Goal: Task Accomplishment & Management: Use online tool/utility

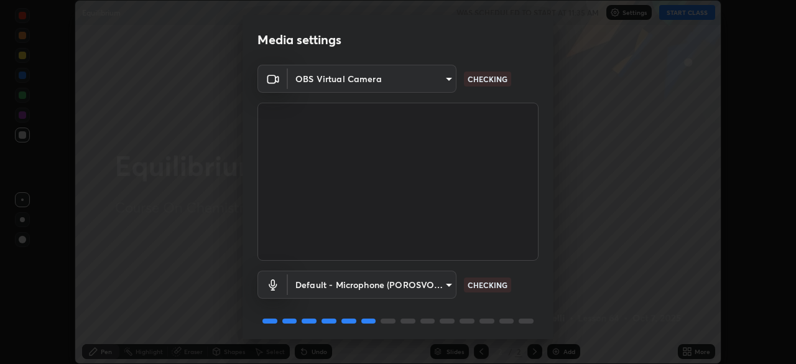
scroll to position [44, 0]
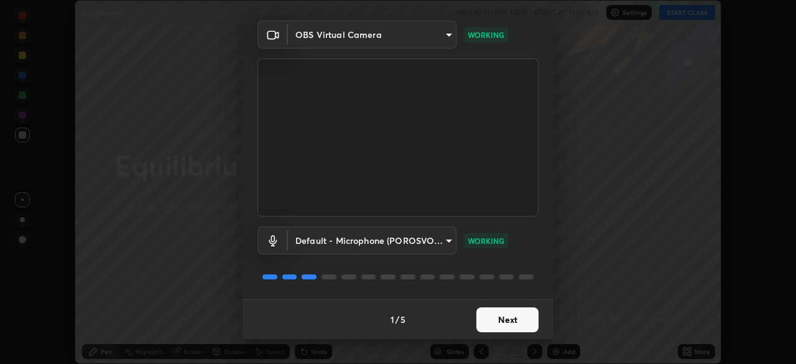
click at [510, 318] on button "Next" at bounding box center [507, 319] width 62 height 25
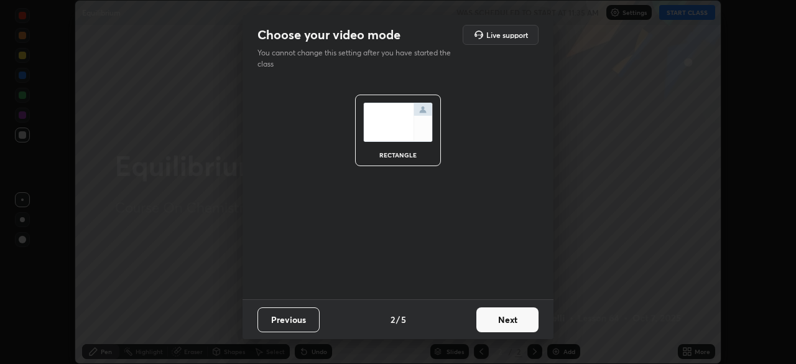
click at [511, 322] on button "Next" at bounding box center [507, 319] width 62 height 25
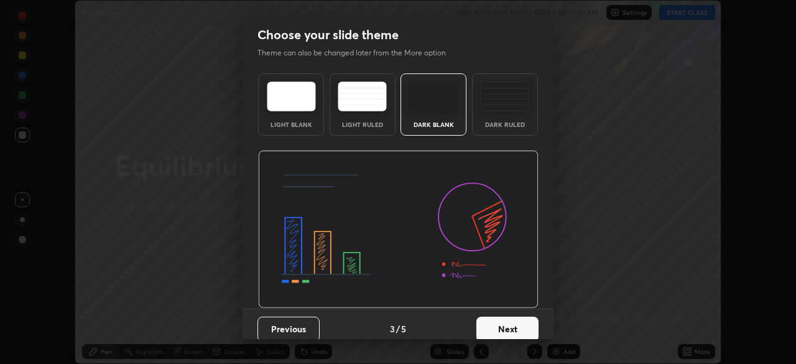
click at [524, 323] on button "Next" at bounding box center [507, 329] width 62 height 25
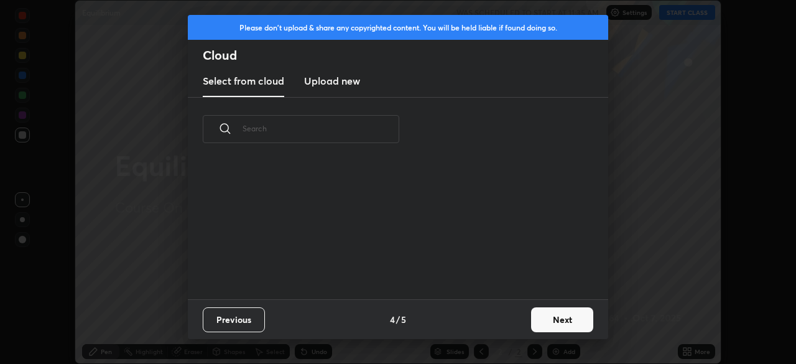
scroll to position [0, 0]
click at [551, 317] on button "Next" at bounding box center [562, 319] width 62 height 25
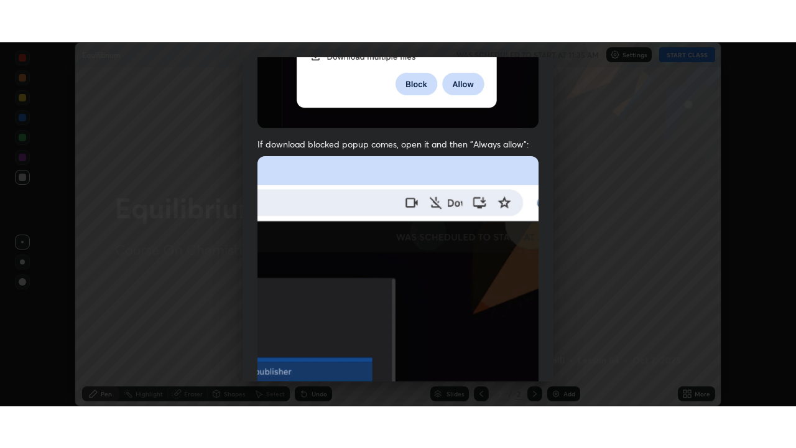
scroll to position [298, 0]
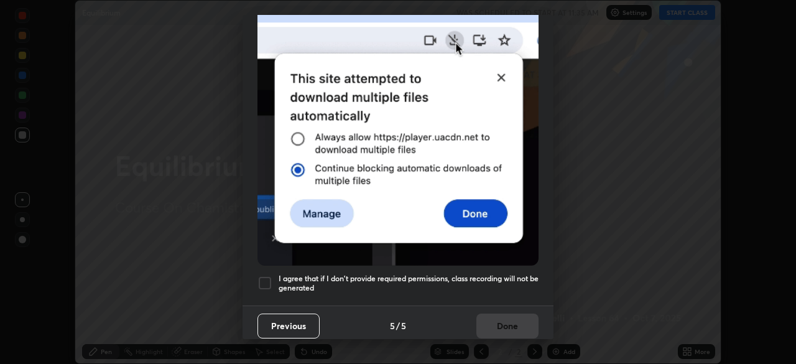
click at [261, 281] on div at bounding box center [265, 283] width 15 height 15
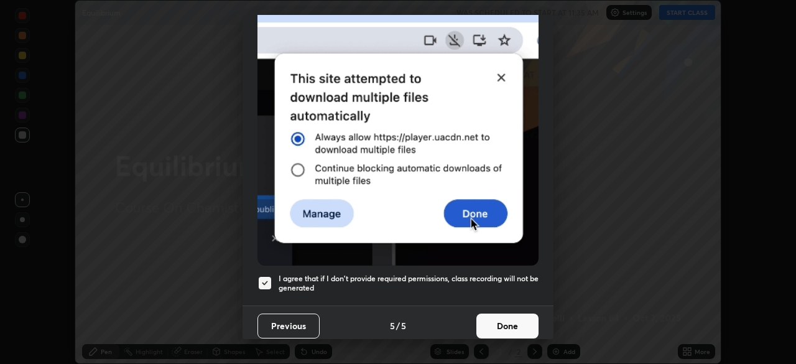
click at [496, 318] on button "Done" at bounding box center [507, 325] width 62 height 25
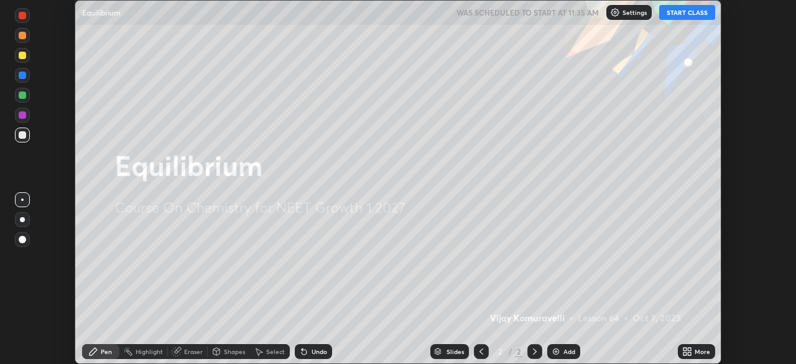
click at [679, 11] on button "START CLASS" at bounding box center [687, 12] width 56 height 15
click at [684, 349] on icon at bounding box center [685, 349] width 3 height 3
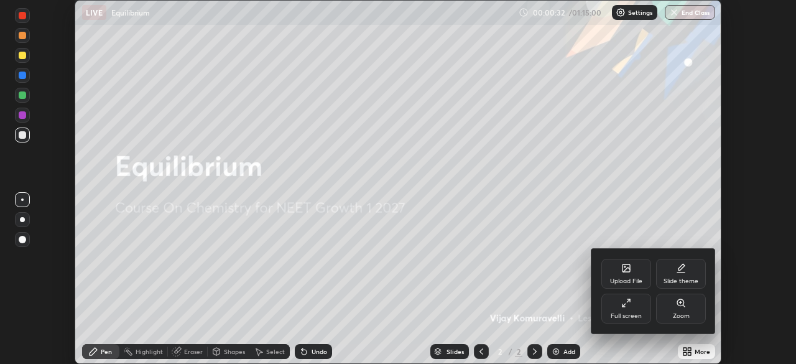
click at [636, 307] on div "Full screen" at bounding box center [626, 309] width 50 height 30
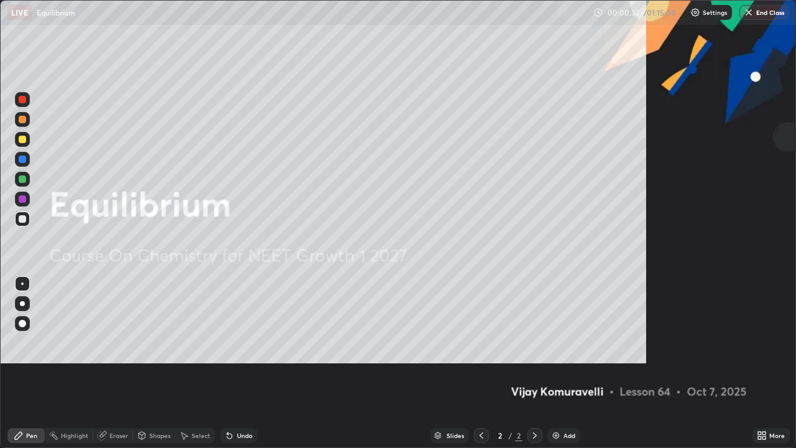
scroll to position [448, 796]
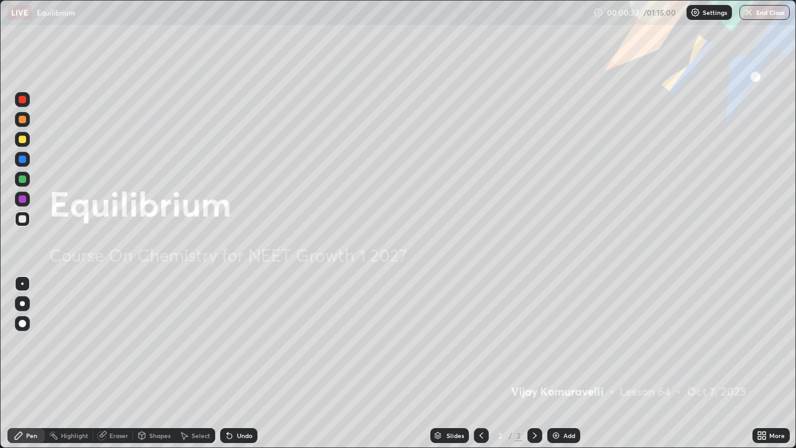
click at [564, 363] on div "Add" at bounding box center [570, 435] width 12 height 6
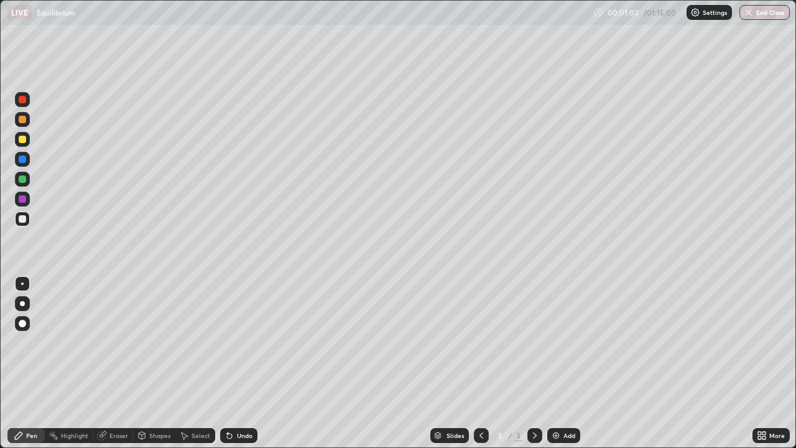
click at [25, 139] on div at bounding box center [22, 139] width 7 height 7
click at [23, 219] on div at bounding box center [22, 218] width 7 height 7
click at [27, 139] on div at bounding box center [22, 139] width 15 height 15
click at [248, 363] on div "Undo" at bounding box center [245, 435] width 16 height 6
click at [251, 363] on div "Undo" at bounding box center [238, 435] width 37 height 15
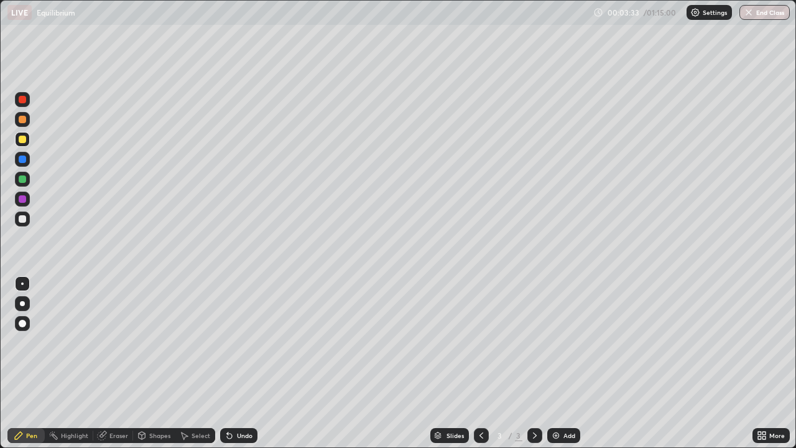
click at [28, 220] on div at bounding box center [22, 218] width 15 height 15
click at [24, 141] on div at bounding box center [22, 139] width 7 height 7
click at [250, 363] on div "Undo" at bounding box center [245, 435] width 16 height 6
click at [24, 221] on div at bounding box center [22, 218] width 7 height 7
click at [238, 363] on div "Undo" at bounding box center [245, 435] width 16 height 6
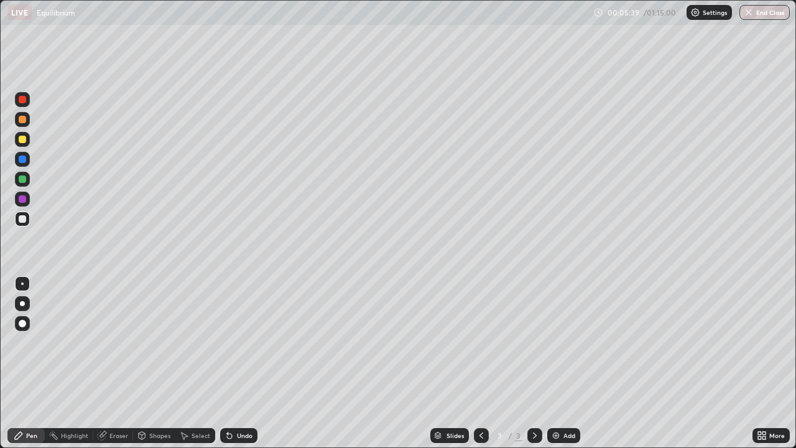
click at [238, 363] on div "Undo" at bounding box center [238, 435] width 37 height 15
click at [239, 363] on div "Undo" at bounding box center [238, 435] width 37 height 15
click at [240, 363] on div "Undo" at bounding box center [238, 435] width 37 height 15
click at [119, 363] on div "Eraser" at bounding box center [113, 435] width 40 height 15
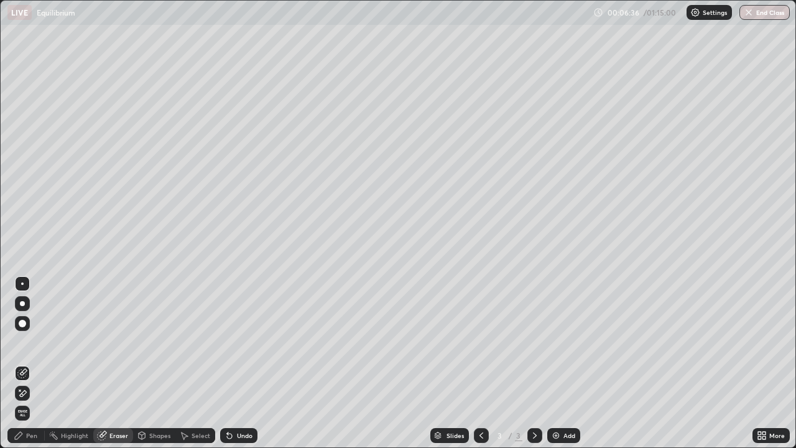
click at [22, 363] on icon at bounding box center [19, 435] width 10 height 10
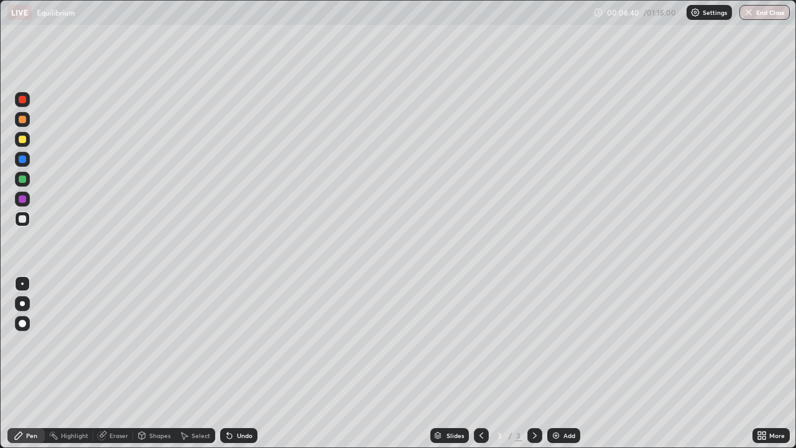
click at [24, 221] on div at bounding box center [22, 218] width 7 height 7
click at [242, 363] on div "Undo" at bounding box center [245, 435] width 16 height 6
click at [110, 363] on div "Eraser" at bounding box center [118, 435] width 19 height 6
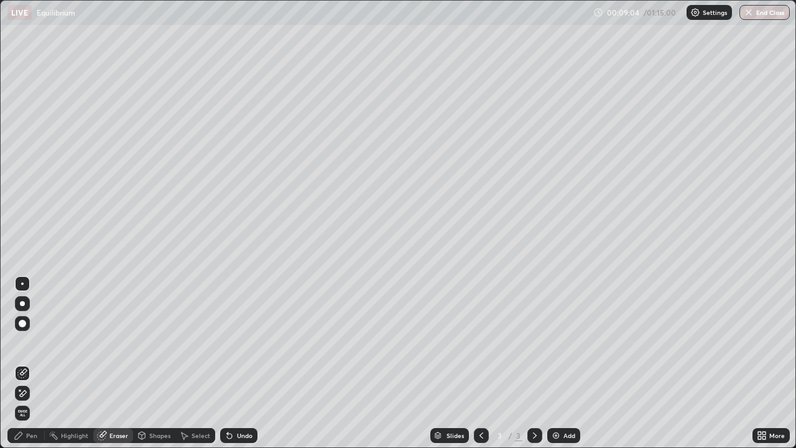
click at [24, 326] on div at bounding box center [22, 323] width 7 height 7
click at [29, 363] on div "Pen" at bounding box center [31, 435] width 11 height 6
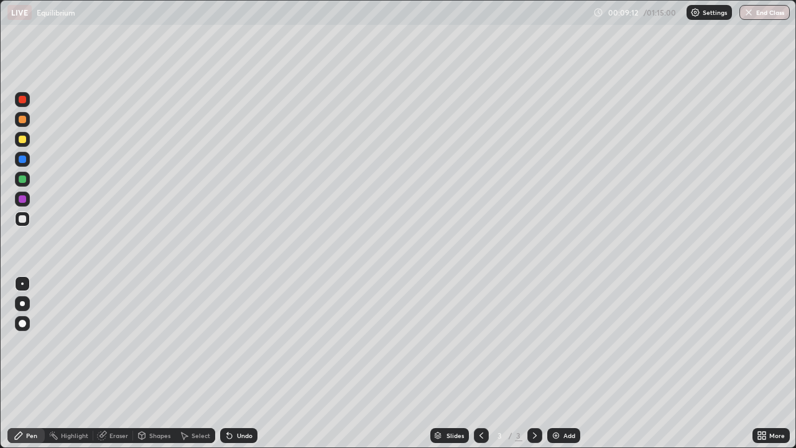
click at [25, 142] on div at bounding box center [22, 139] width 7 height 7
click at [26, 225] on div at bounding box center [22, 218] width 15 height 15
click at [244, 363] on div "Undo" at bounding box center [245, 435] width 16 height 6
click at [249, 363] on div "Undo" at bounding box center [238, 435] width 37 height 15
click at [555, 363] on img at bounding box center [556, 435] width 10 height 10
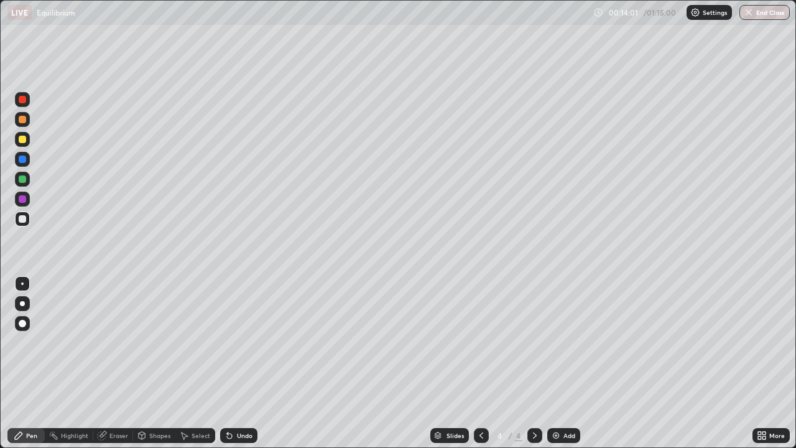
click at [23, 139] on div at bounding box center [22, 139] width 7 height 7
click at [244, 363] on div "Undo" at bounding box center [245, 435] width 16 height 6
click at [150, 363] on div "Shapes" at bounding box center [159, 435] width 21 height 6
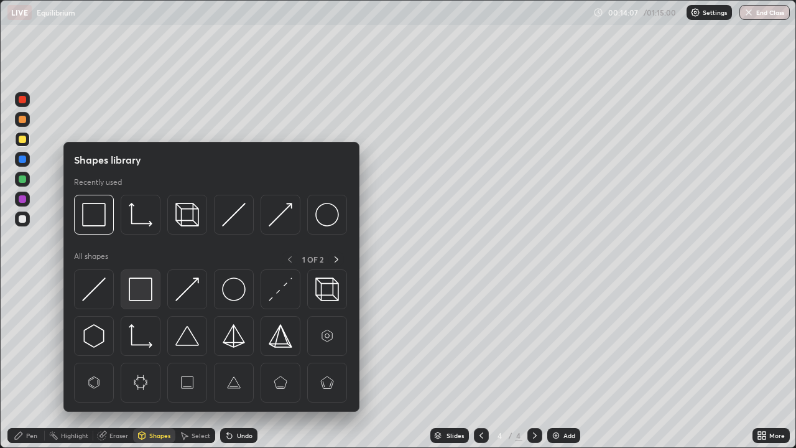
click at [146, 286] on img at bounding box center [141, 289] width 24 height 24
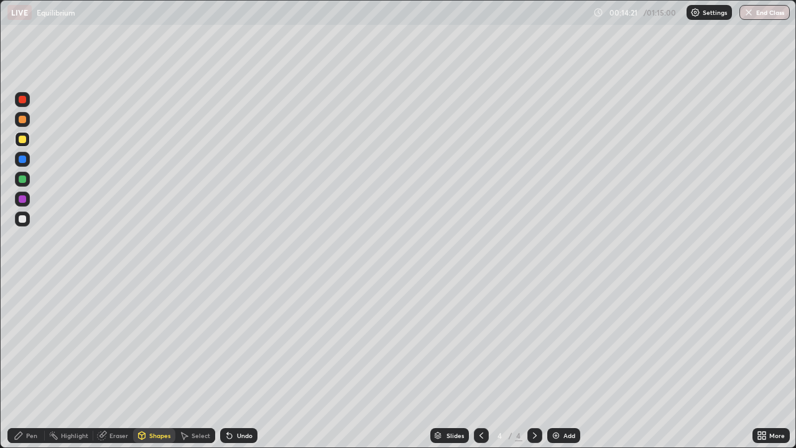
click at [249, 363] on div "Undo" at bounding box center [238, 435] width 37 height 15
click at [247, 363] on div "Undo" at bounding box center [245, 435] width 16 height 6
click at [22, 363] on icon at bounding box center [19, 435] width 10 height 10
click at [237, 363] on div "Undo" at bounding box center [245, 435] width 16 height 6
click at [159, 363] on div "Shapes" at bounding box center [159, 435] width 21 height 6
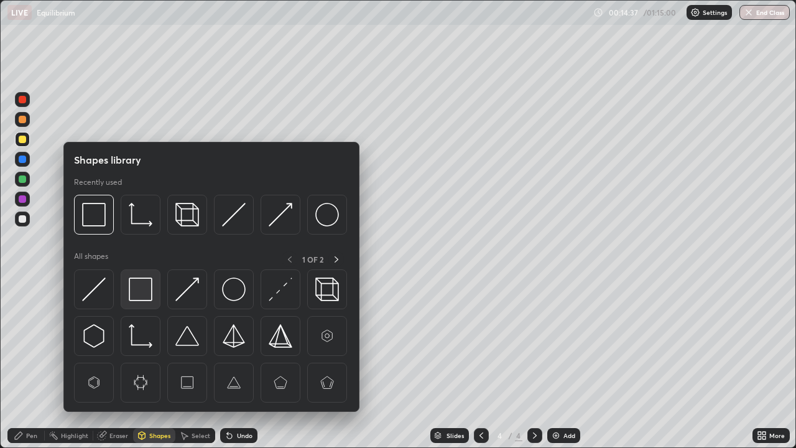
click at [143, 289] on img at bounding box center [141, 289] width 24 height 24
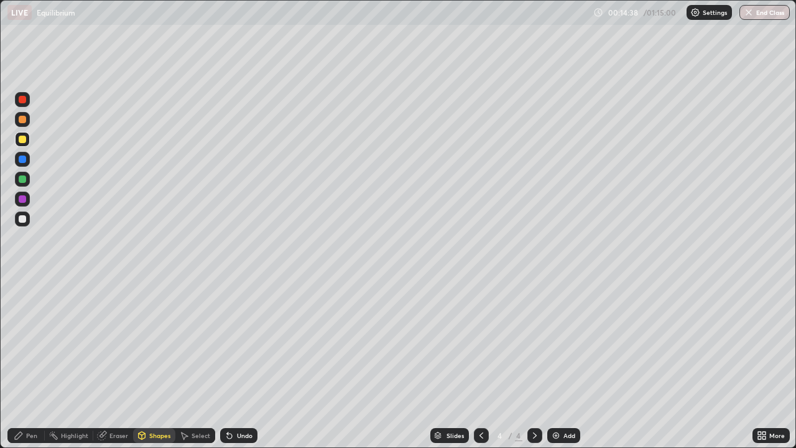
click at [23, 225] on div at bounding box center [22, 218] width 15 height 15
click at [22, 140] on div at bounding box center [22, 139] width 7 height 7
click at [242, 363] on div "Undo" at bounding box center [245, 435] width 16 height 6
click at [244, 363] on div "Undo" at bounding box center [245, 435] width 16 height 6
click at [24, 363] on div "Pen" at bounding box center [25, 435] width 37 height 15
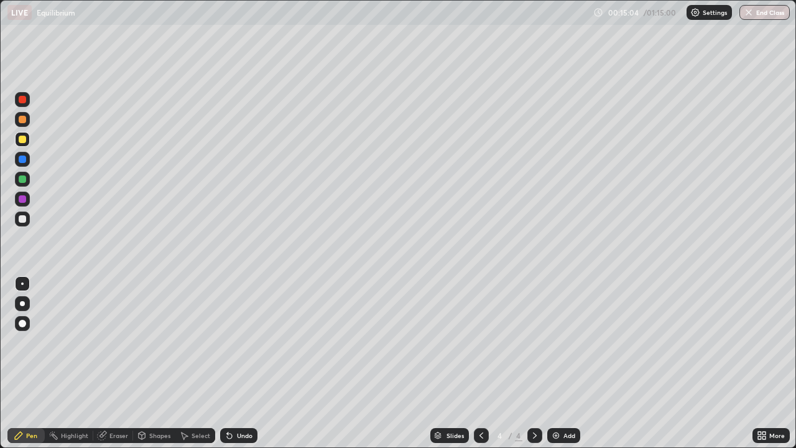
click at [23, 218] on div at bounding box center [22, 218] width 7 height 7
click at [23, 144] on div at bounding box center [22, 139] width 15 height 15
click at [556, 363] on img at bounding box center [556, 435] width 10 height 10
click at [25, 216] on div at bounding box center [22, 218] width 7 height 7
click at [24, 121] on div at bounding box center [22, 119] width 7 height 7
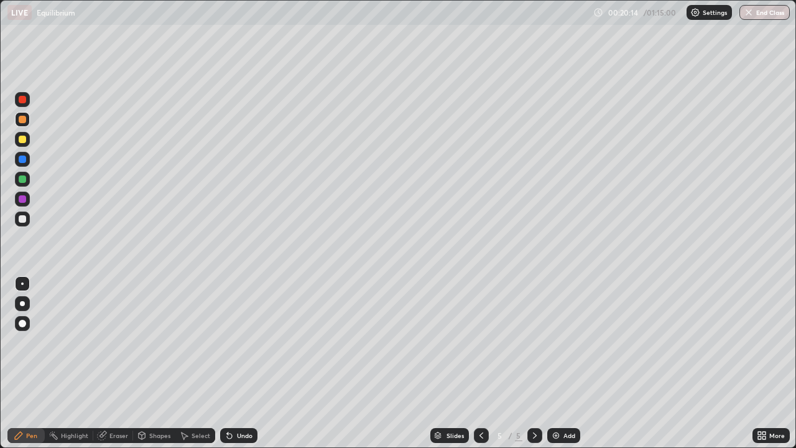
click at [24, 140] on div at bounding box center [22, 139] width 7 height 7
click at [146, 363] on div "Shapes" at bounding box center [154, 435] width 42 height 15
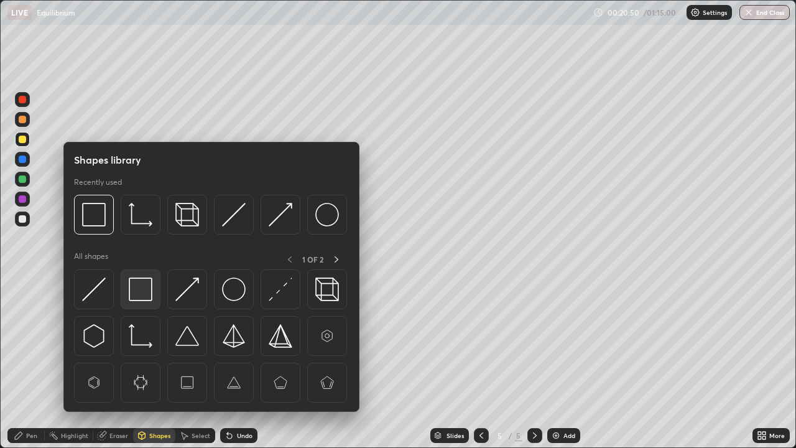
click at [139, 295] on img at bounding box center [141, 289] width 24 height 24
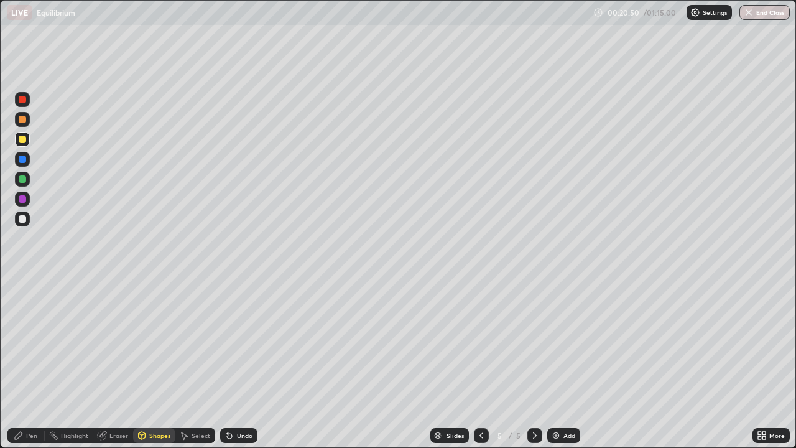
click at [23, 219] on div at bounding box center [22, 218] width 7 height 7
click at [24, 141] on div at bounding box center [22, 139] width 7 height 7
click at [241, 363] on div "Undo" at bounding box center [245, 435] width 16 height 6
click at [29, 363] on div "Pen" at bounding box center [31, 435] width 11 height 6
click at [248, 363] on div "Undo" at bounding box center [245, 435] width 16 height 6
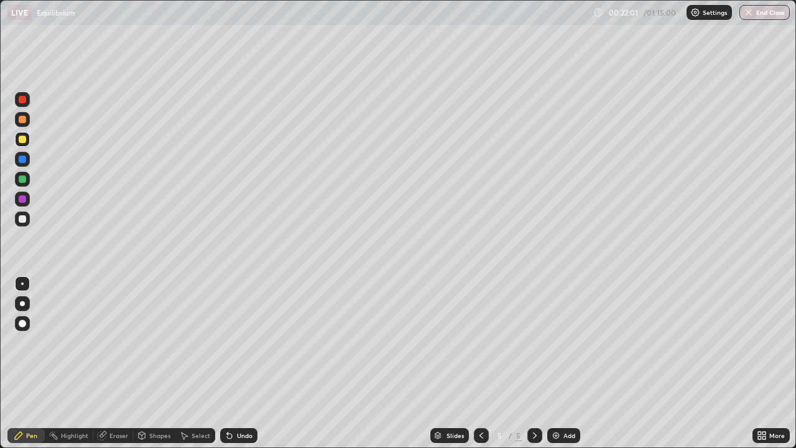
click at [24, 220] on div at bounding box center [22, 218] width 7 height 7
click at [243, 363] on div "Undo" at bounding box center [245, 435] width 16 height 6
click at [240, 363] on div "Undo" at bounding box center [238, 435] width 37 height 15
click at [239, 363] on div "Undo" at bounding box center [245, 435] width 16 height 6
click at [240, 363] on div "Undo" at bounding box center [245, 435] width 16 height 6
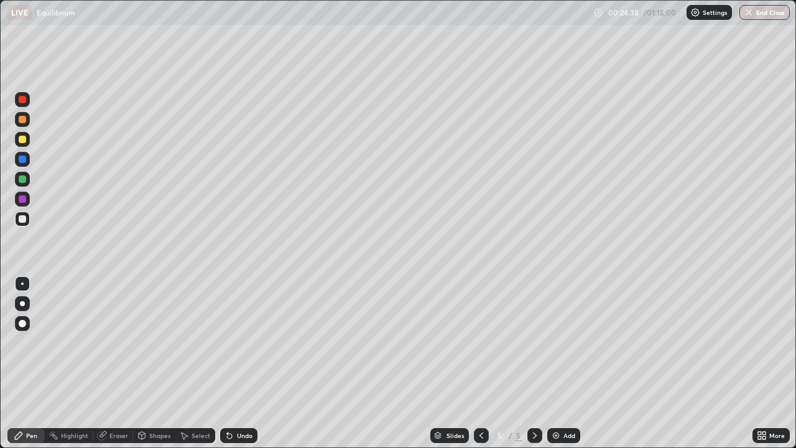
click at [234, 363] on div "Undo" at bounding box center [238, 435] width 37 height 15
click at [237, 363] on div "Undo" at bounding box center [245, 435] width 16 height 6
click at [238, 363] on div "Undo" at bounding box center [245, 435] width 16 height 6
click at [237, 363] on div "Undo" at bounding box center [245, 435] width 16 height 6
click at [240, 363] on div "Undo" at bounding box center [245, 435] width 16 height 6
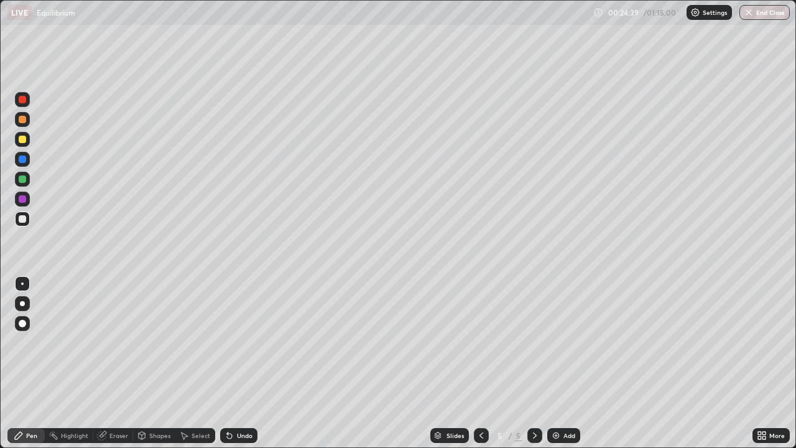
click at [240, 363] on div "Undo" at bounding box center [245, 435] width 16 height 6
click at [241, 363] on div "Undo" at bounding box center [245, 435] width 16 height 6
click at [244, 363] on div "Undo" at bounding box center [245, 435] width 16 height 6
click at [29, 142] on div at bounding box center [22, 139] width 15 height 15
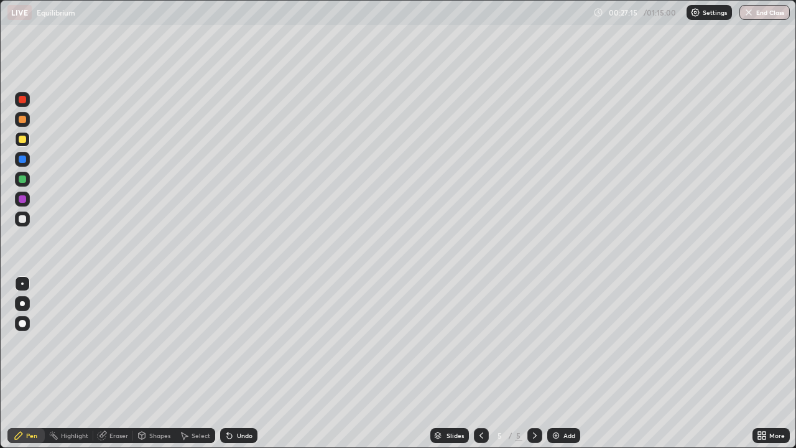
click at [238, 363] on div "Undo" at bounding box center [245, 435] width 16 height 6
click at [25, 215] on div at bounding box center [22, 218] width 7 height 7
click at [244, 363] on div "Undo" at bounding box center [245, 435] width 16 height 6
click at [241, 363] on div "Undo" at bounding box center [245, 435] width 16 height 6
click at [237, 363] on div "Undo" at bounding box center [245, 435] width 16 height 6
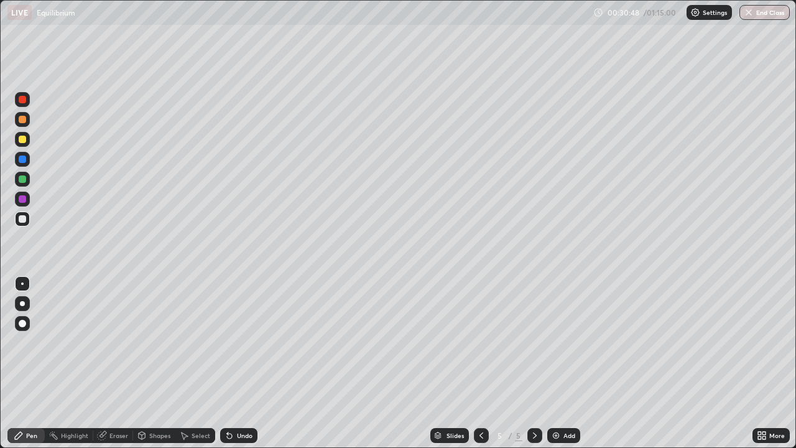
click at [244, 363] on div "Undo" at bounding box center [238, 435] width 37 height 15
click at [249, 363] on div "Undo" at bounding box center [238, 435] width 37 height 15
click at [250, 363] on div "Undo" at bounding box center [238, 435] width 37 height 15
click at [252, 363] on div "Undo" at bounding box center [238, 435] width 37 height 15
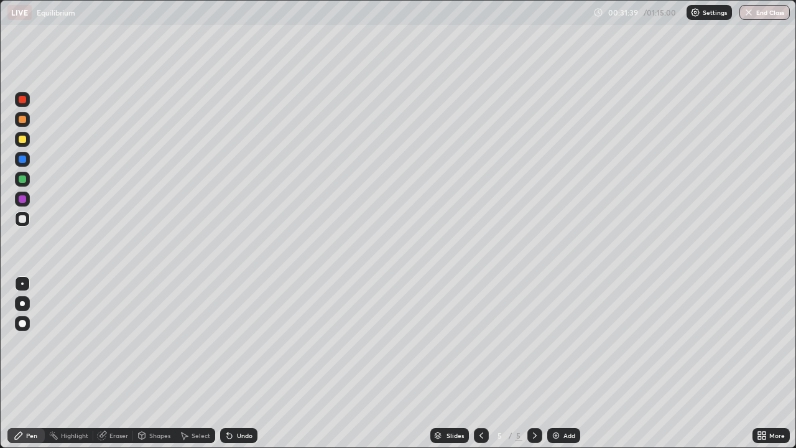
click at [26, 142] on div at bounding box center [22, 139] width 7 height 7
click at [29, 220] on div at bounding box center [22, 218] width 15 height 15
click at [114, 363] on div "Eraser" at bounding box center [118, 435] width 19 height 6
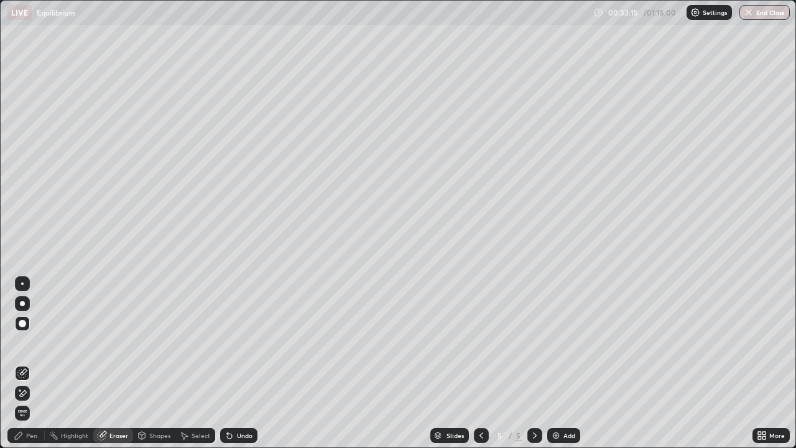
click at [29, 363] on div "Pen" at bounding box center [25, 435] width 37 height 15
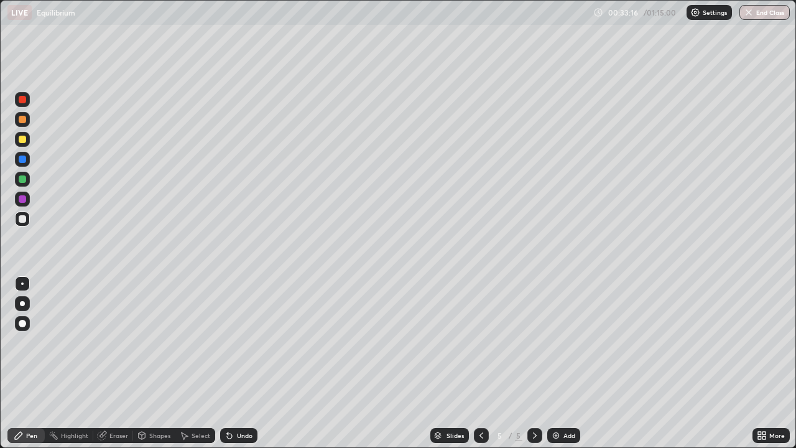
click at [23, 220] on div at bounding box center [22, 218] width 7 height 7
click at [22, 137] on div at bounding box center [22, 139] width 7 height 7
click at [26, 221] on div at bounding box center [22, 218] width 7 height 7
click at [248, 363] on div "Undo" at bounding box center [245, 435] width 16 height 6
click at [150, 363] on div "Shapes" at bounding box center [159, 435] width 21 height 6
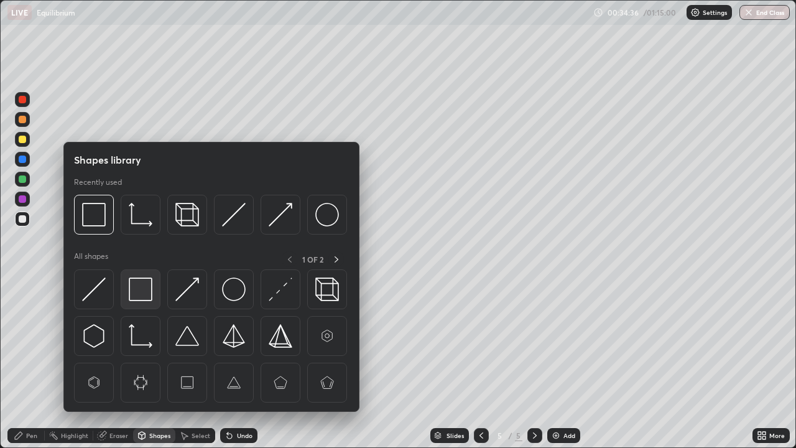
click at [141, 282] on img at bounding box center [141, 289] width 24 height 24
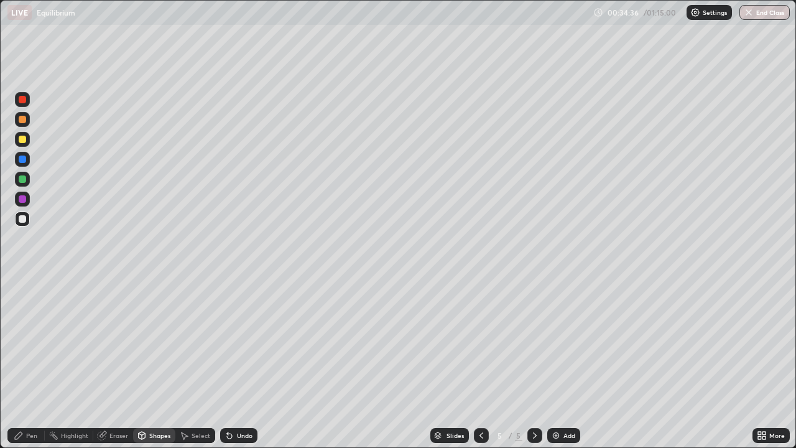
click at [22, 139] on div at bounding box center [22, 139] width 7 height 7
click at [243, 363] on div "Undo" at bounding box center [245, 435] width 16 height 6
click at [29, 363] on div "Pen" at bounding box center [31, 435] width 11 height 6
click at [24, 220] on div at bounding box center [22, 218] width 7 height 7
click at [114, 363] on div "Eraser" at bounding box center [118, 435] width 19 height 6
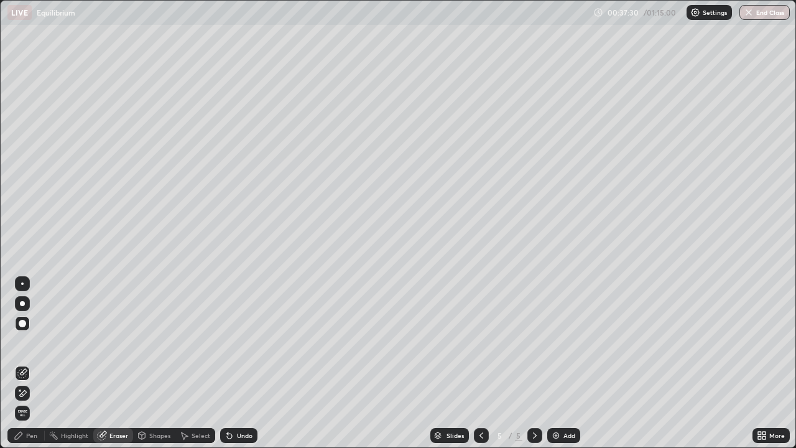
click at [27, 363] on div "Pen" at bounding box center [25, 435] width 37 height 15
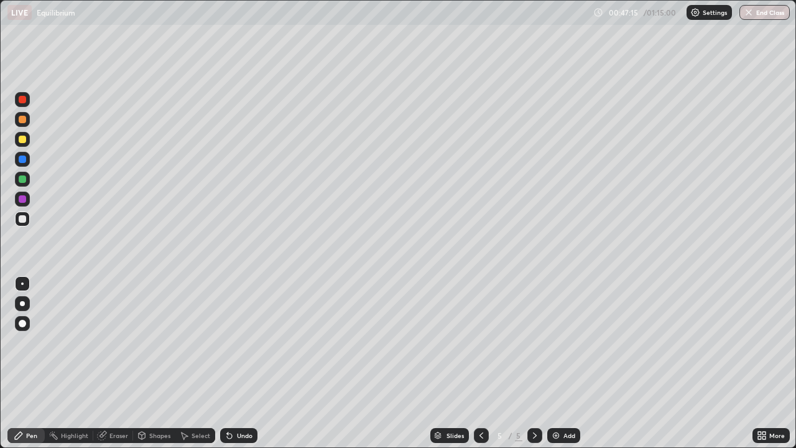
click at [560, 363] on div "Add" at bounding box center [563, 435] width 33 height 15
click at [23, 142] on div at bounding box center [22, 139] width 7 height 7
click at [22, 217] on div at bounding box center [22, 218] width 7 height 7
click at [25, 141] on div at bounding box center [22, 139] width 7 height 7
click at [241, 363] on div "Undo" at bounding box center [245, 435] width 16 height 6
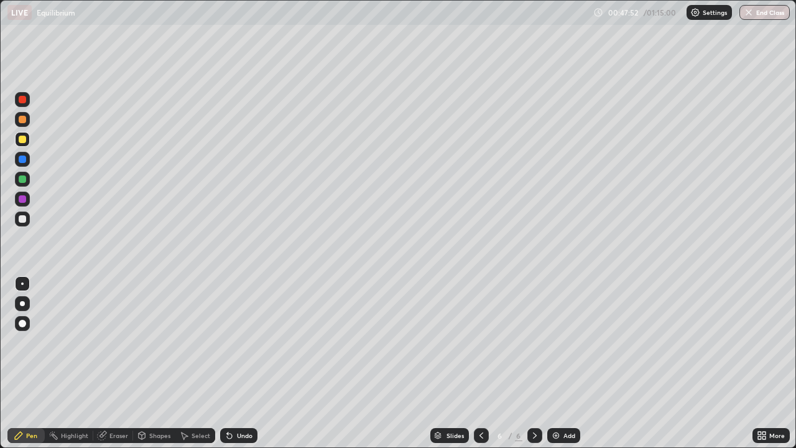
click at [245, 363] on div "Undo" at bounding box center [245, 435] width 16 height 6
click at [250, 363] on div "Undo" at bounding box center [245, 435] width 16 height 6
click at [251, 363] on div "Undo" at bounding box center [238, 435] width 37 height 15
click at [238, 363] on div "Undo" at bounding box center [245, 435] width 16 height 6
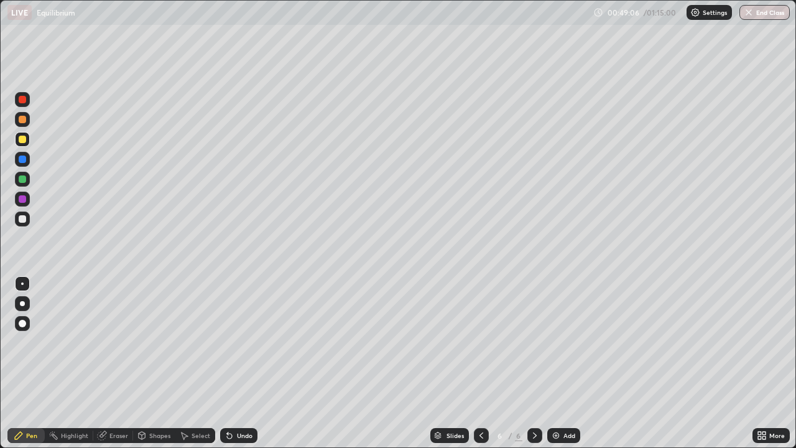
click at [24, 221] on div at bounding box center [22, 218] width 7 height 7
click at [242, 363] on div "Undo" at bounding box center [245, 435] width 16 height 6
click at [22, 134] on div at bounding box center [22, 139] width 15 height 15
click at [245, 363] on div "Undo" at bounding box center [245, 435] width 16 height 6
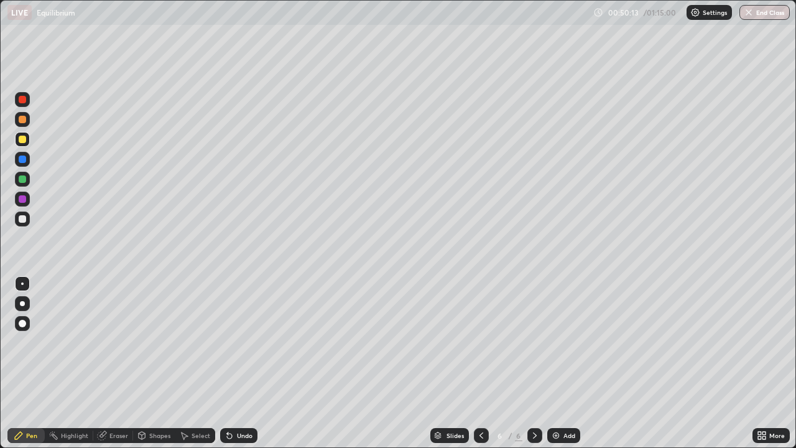
click at [243, 363] on div "Undo" at bounding box center [245, 435] width 16 height 6
click at [243, 363] on div "Undo" at bounding box center [238, 435] width 37 height 15
click at [240, 363] on div "Undo" at bounding box center [245, 435] width 16 height 6
click at [241, 363] on div "Undo" at bounding box center [245, 435] width 16 height 6
click at [239, 363] on div "Undo" at bounding box center [245, 435] width 16 height 6
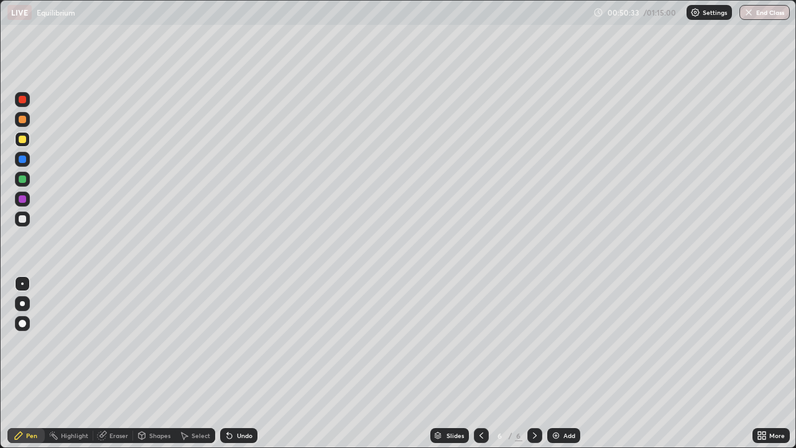
click at [27, 221] on div at bounding box center [22, 218] width 15 height 15
click at [26, 144] on div at bounding box center [22, 139] width 15 height 15
click at [239, 363] on div "Undo" at bounding box center [238, 435] width 37 height 15
click at [242, 363] on div "Undo" at bounding box center [245, 435] width 16 height 6
click at [243, 363] on div "Undo" at bounding box center [245, 435] width 16 height 6
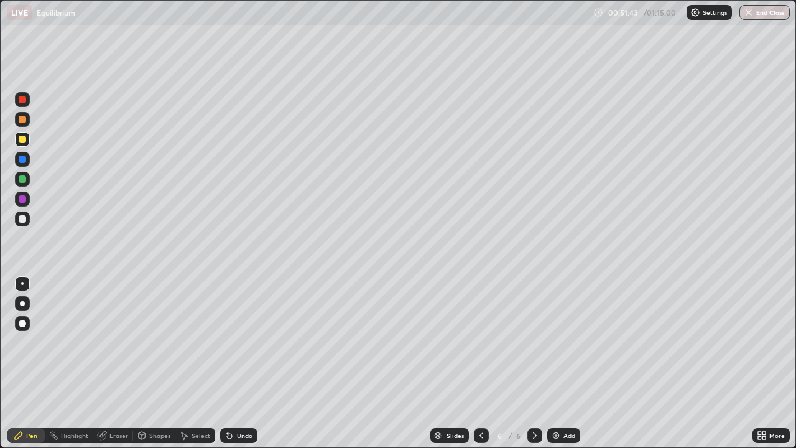
click at [26, 223] on div at bounding box center [22, 218] width 15 height 15
click at [116, 363] on div "Eraser" at bounding box center [118, 435] width 19 height 6
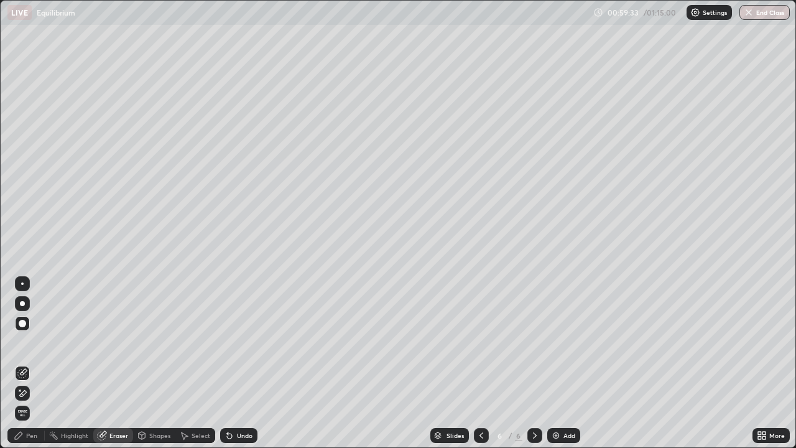
click at [561, 363] on div "Add" at bounding box center [563, 435] width 33 height 15
click at [30, 363] on div "Pen" at bounding box center [25, 435] width 37 height 15
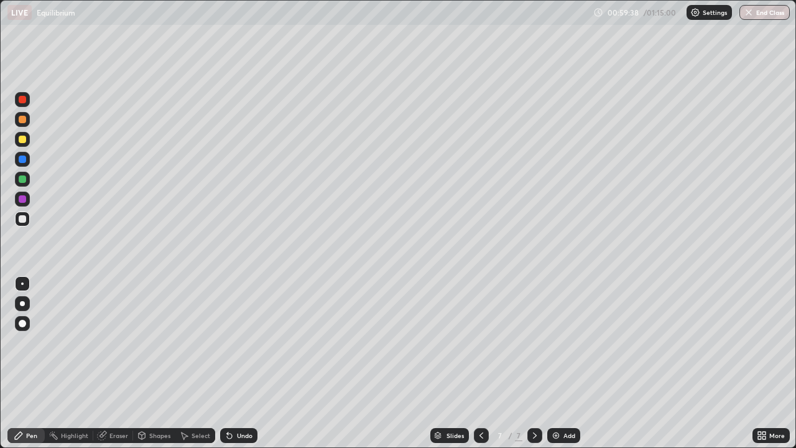
click at [22, 140] on div at bounding box center [22, 139] width 7 height 7
click at [242, 363] on div "Undo" at bounding box center [245, 435] width 16 height 6
click at [248, 363] on div "Undo" at bounding box center [245, 435] width 16 height 6
click at [249, 363] on div "Undo" at bounding box center [238, 435] width 37 height 15
click at [250, 363] on div "Undo" at bounding box center [245, 435] width 16 height 6
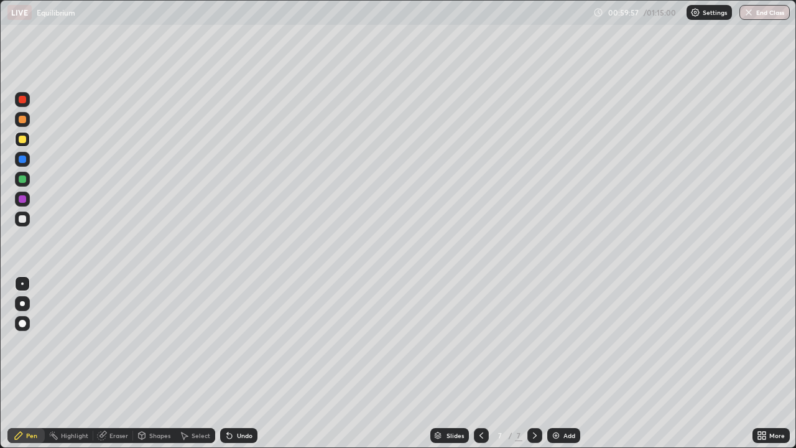
click at [250, 363] on div "Undo" at bounding box center [245, 435] width 16 height 6
click at [251, 363] on div "Undo" at bounding box center [238, 435] width 37 height 15
click at [253, 363] on div "Undo" at bounding box center [238, 435] width 37 height 15
click at [234, 363] on div "Undo" at bounding box center [238, 435] width 37 height 15
click at [242, 363] on div "Undo" at bounding box center [245, 435] width 16 height 6
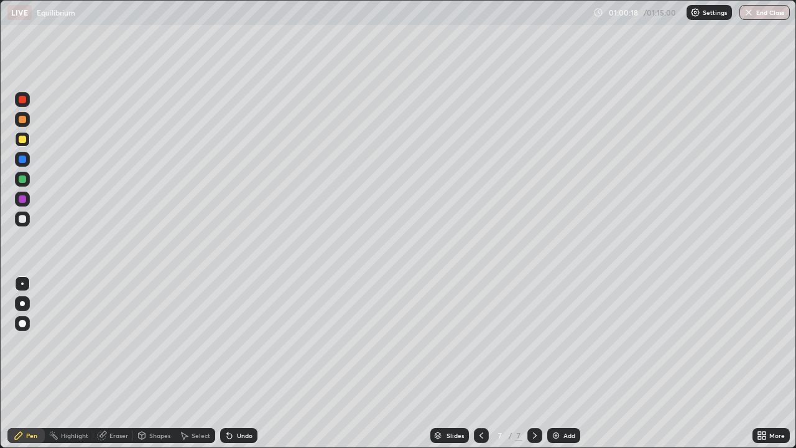
click at [251, 363] on div "Undo" at bounding box center [238, 435] width 37 height 15
click at [24, 218] on div at bounding box center [22, 218] width 7 height 7
click at [241, 363] on div "Undo" at bounding box center [245, 435] width 16 height 6
click at [24, 142] on div at bounding box center [22, 139] width 7 height 7
click at [239, 363] on div "Undo" at bounding box center [245, 435] width 16 height 6
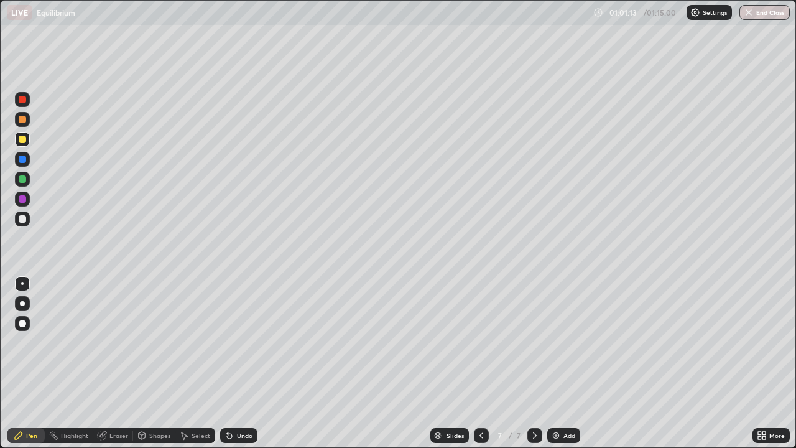
click at [243, 363] on div "Undo" at bounding box center [238, 435] width 37 height 15
click at [239, 363] on div "Undo" at bounding box center [238, 435] width 37 height 15
click at [245, 363] on div "Undo" at bounding box center [238, 435] width 37 height 15
click at [241, 363] on div "Undo" at bounding box center [245, 435] width 16 height 6
click at [244, 363] on div "Undo" at bounding box center [238, 435] width 37 height 15
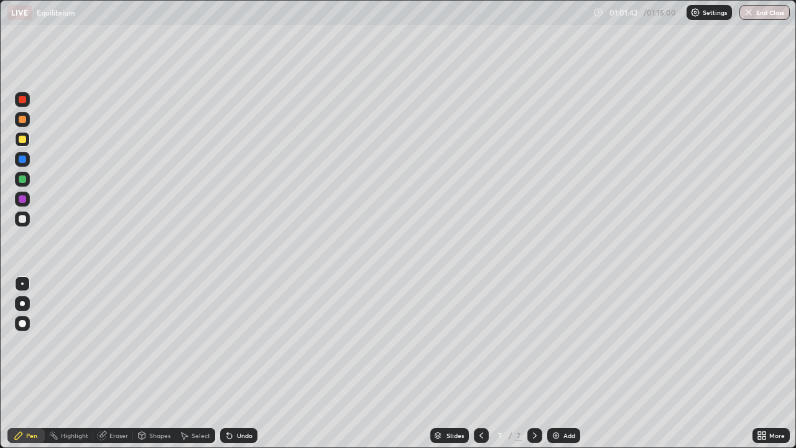
click at [118, 363] on div "Eraser" at bounding box center [118, 435] width 19 height 6
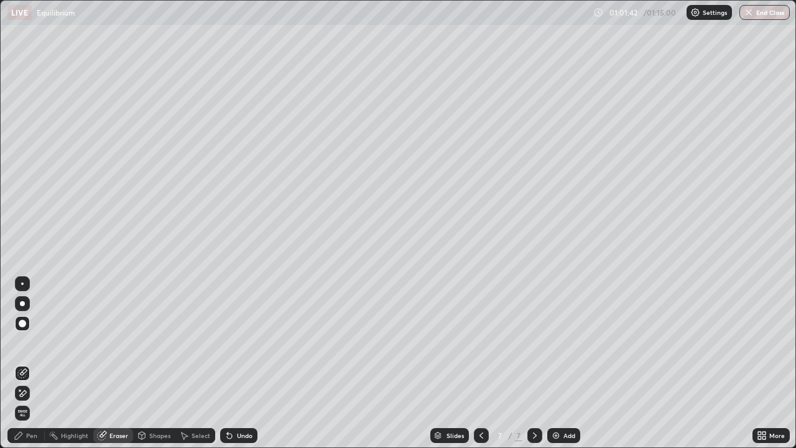
click at [115, 363] on div "Eraser" at bounding box center [118, 435] width 19 height 6
click at [28, 363] on div "Pen" at bounding box center [31, 435] width 11 height 6
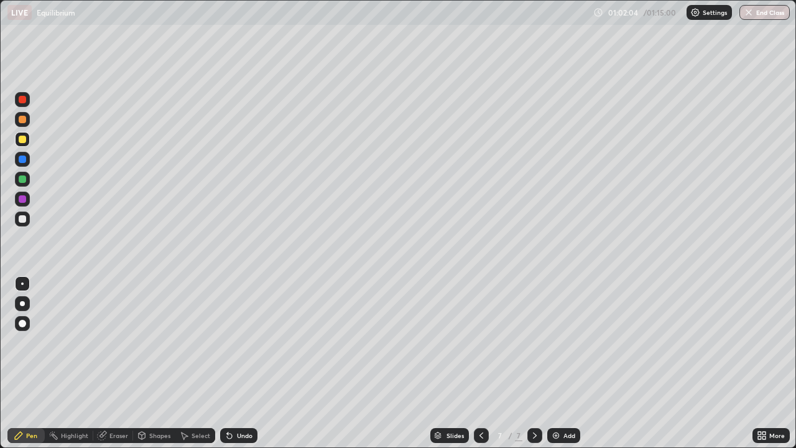
click at [237, 363] on div "Undo" at bounding box center [245, 435] width 16 height 6
click at [243, 363] on div "Undo" at bounding box center [245, 435] width 16 height 6
click at [244, 363] on div "Undo" at bounding box center [245, 435] width 16 height 6
click at [22, 222] on div at bounding box center [22, 218] width 7 height 7
click at [249, 363] on div "Undo" at bounding box center [245, 435] width 16 height 6
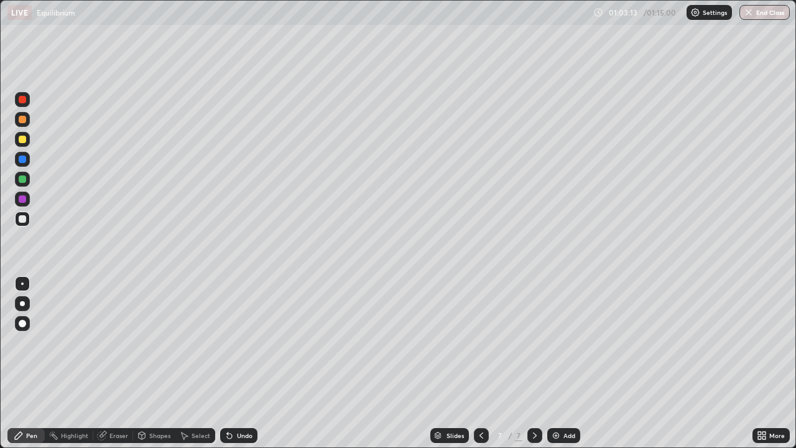
click at [244, 363] on div "Undo" at bounding box center [245, 435] width 16 height 6
click at [115, 363] on div "Eraser" at bounding box center [118, 435] width 19 height 6
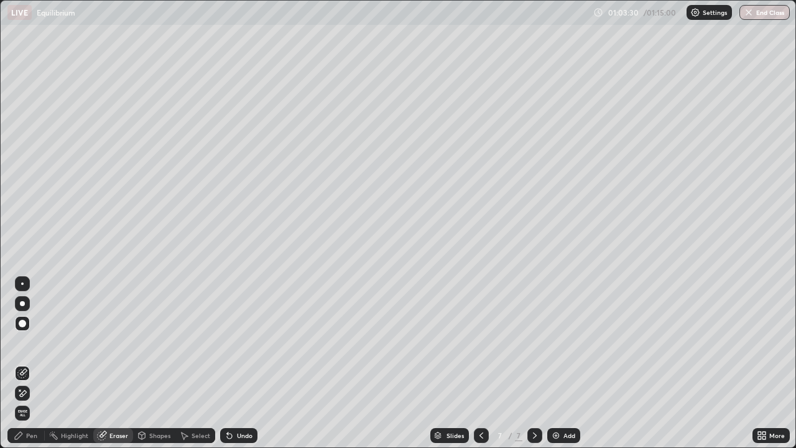
click at [22, 284] on div at bounding box center [22, 283] width 2 height 2
click at [30, 363] on div "Pen" at bounding box center [31, 435] width 11 height 6
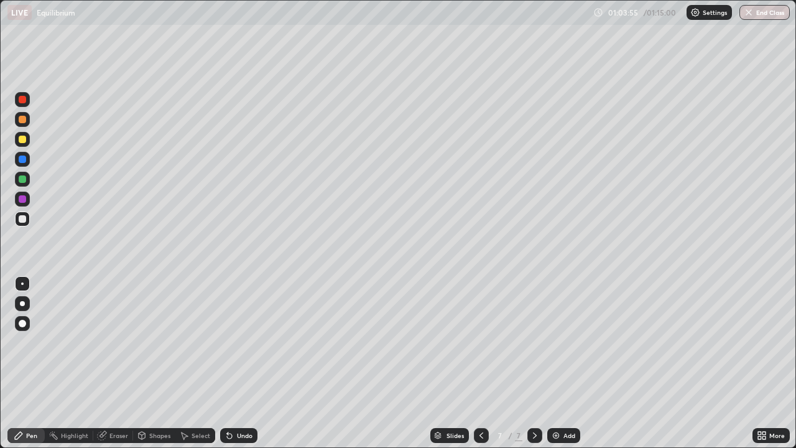
click at [235, 363] on div "Undo" at bounding box center [238, 435] width 37 height 15
click at [239, 363] on div "Undo" at bounding box center [238, 435] width 37 height 15
click at [23, 140] on div at bounding box center [22, 139] width 7 height 7
click at [23, 139] on div at bounding box center [22, 139] width 7 height 7
click at [241, 363] on div "Undo" at bounding box center [245, 435] width 16 height 6
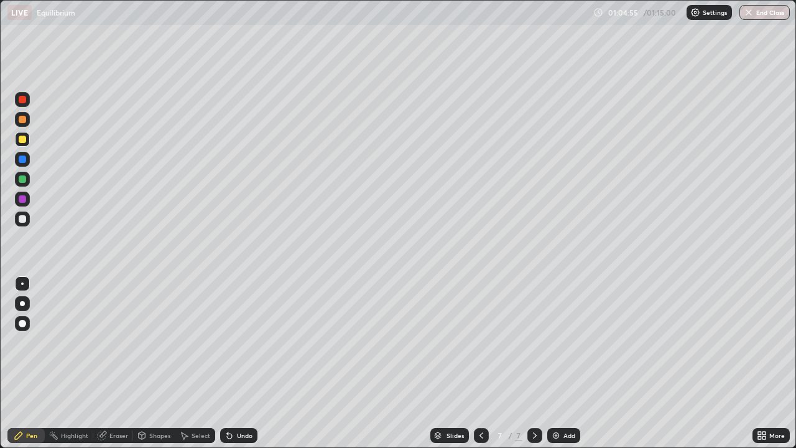
click at [240, 363] on div "Undo" at bounding box center [245, 435] width 16 height 6
click at [244, 363] on div "Undo" at bounding box center [238, 435] width 37 height 15
click at [23, 220] on div at bounding box center [22, 218] width 7 height 7
click at [234, 363] on div "Undo" at bounding box center [238, 435] width 37 height 15
click at [239, 363] on div "Undo" at bounding box center [245, 435] width 16 height 6
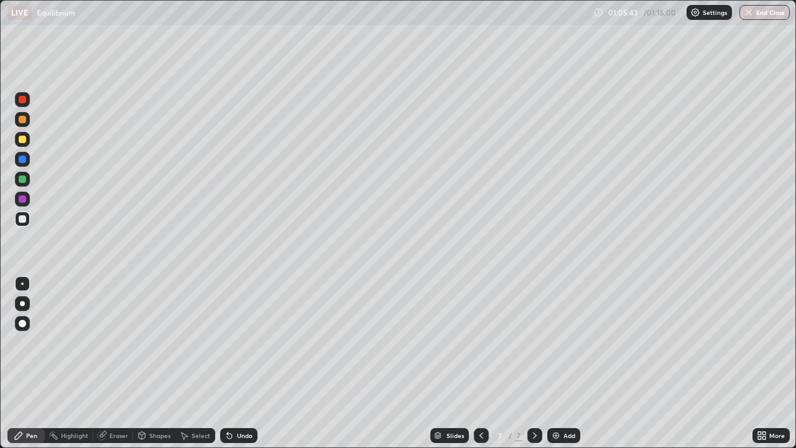
click at [242, 363] on div "Undo" at bounding box center [238, 435] width 37 height 15
click at [245, 363] on div "Undo" at bounding box center [238, 435] width 37 height 15
click at [248, 363] on div "Undo" at bounding box center [238, 435] width 37 height 15
click at [247, 363] on div "Undo" at bounding box center [238, 435] width 37 height 15
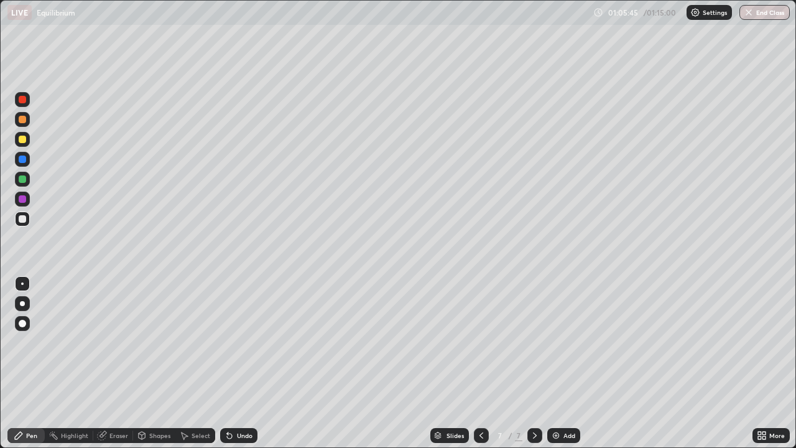
click at [248, 363] on div "Undo" at bounding box center [238, 435] width 37 height 15
click at [238, 363] on div "Undo" at bounding box center [245, 435] width 16 height 6
click at [241, 363] on div "Undo" at bounding box center [245, 435] width 16 height 6
click at [244, 363] on div "Undo" at bounding box center [245, 435] width 16 height 6
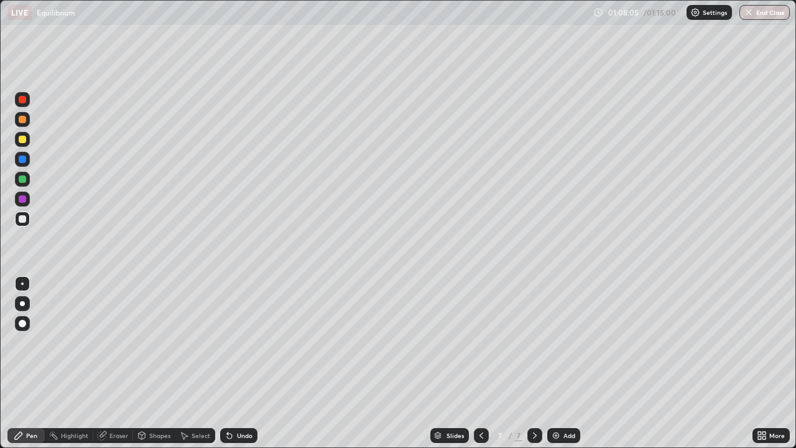
click at [237, 363] on div "Undo" at bounding box center [245, 435] width 16 height 6
click at [238, 363] on div "Undo" at bounding box center [245, 435] width 16 height 6
click at [237, 363] on div "Undo" at bounding box center [238, 435] width 37 height 15
click at [236, 363] on div "Undo" at bounding box center [238, 435] width 37 height 15
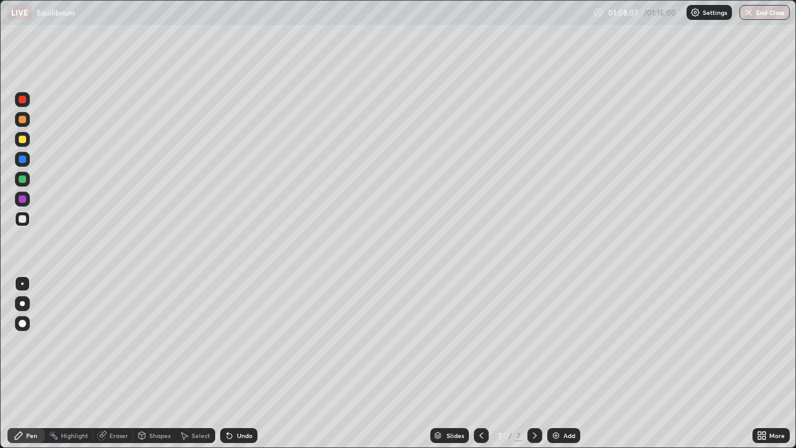
click at [235, 363] on div "Undo" at bounding box center [238, 435] width 37 height 15
click at [234, 363] on div "Undo" at bounding box center [238, 435] width 37 height 15
click at [233, 363] on div "Undo" at bounding box center [238, 435] width 37 height 15
click at [248, 363] on div "Undo" at bounding box center [238, 435] width 37 height 15
click at [247, 363] on div "Undo" at bounding box center [245, 435] width 16 height 6
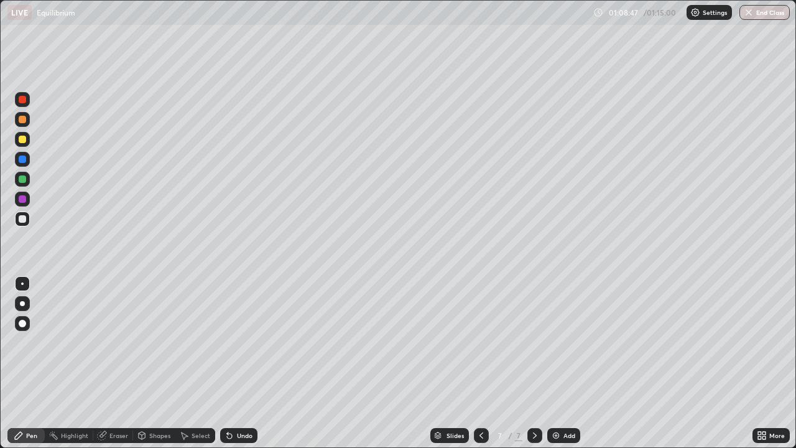
click at [246, 363] on div "Undo" at bounding box center [245, 435] width 16 height 6
click at [244, 363] on div "Undo" at bounding box center [245, 435] width 16 height 6
click at [22, 140] on div at bounding box center [22, 139] width 7 height 7
click at [245, 363] on div "Undo" at bounding box center [238, 435] width 37 height 15
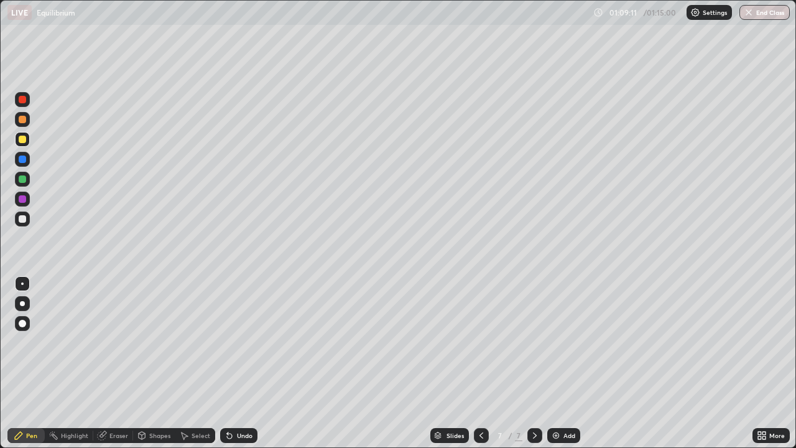
click at [246, 363] on div "Undo" at bounding box center [238, 435] width 37 height 15
click at [25, 218] on div at bounding box center [22, 218] width 7 height 7
click at [238, 363] on div "Undo" at bounding box center [245, 435] width 16 height 6
click at [242, 363] on div "Undo" at bounding box center [238, 435] width 37 height 15
click at [239, 363] on div "Undo" at bounding box center [245, 435] width 16 height 6
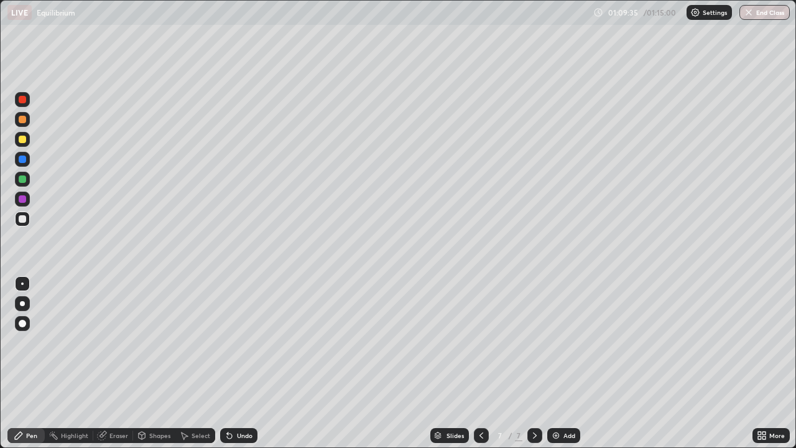
click at [239, 363] on div "Undo" at bounding box center [238, 435] width 37 height 15
click at [26, 140] on div at bounding box center [22, 139] width 7 height 7
click at [759, 17] on button "End Class" at bounding box center [765, 12] width 49 height 15
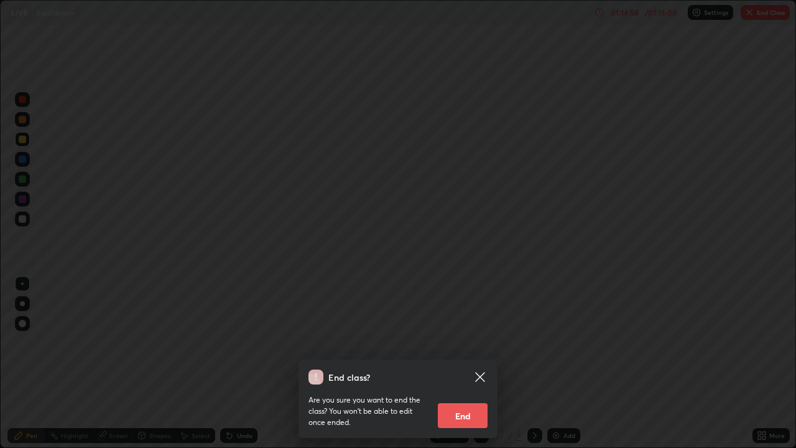
click at [467, 363] on button "End" at bounding box center [463, 415] width 50 height 25
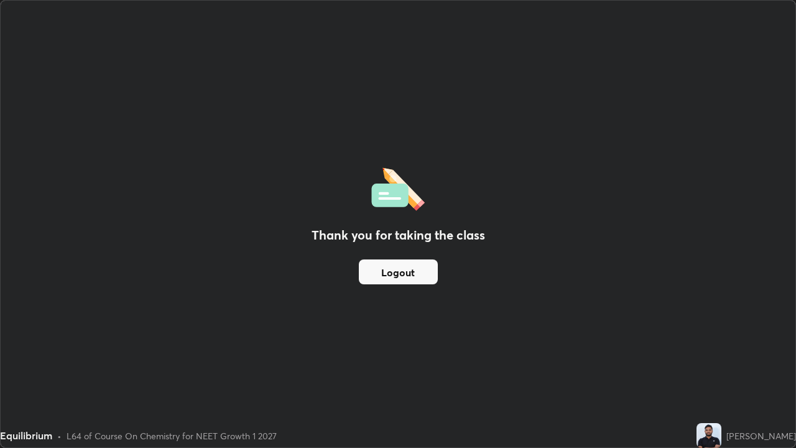
click at [404, 269] on button "Logout" at bounding box center [398, 271] width 79 height 25
